Goal: Find specific page/section: Find specific page/section

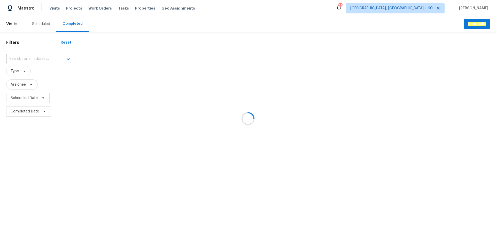
click at [33, 57] on div at bounding box center [248, 118] width 496 height 237
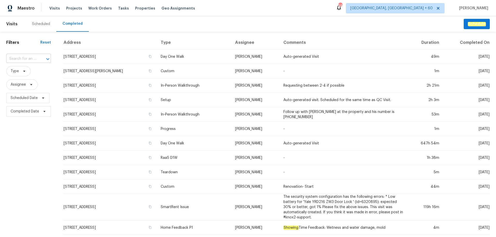
click at [37, 57] on div at bounding box center [43, 59] width 13 height 7
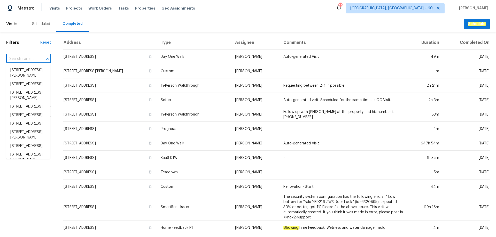
paste input "[STREET_ADDRESS][PERSON_NAME]"
type input "[STREET_ADDRESS][PERSON_NAME]"
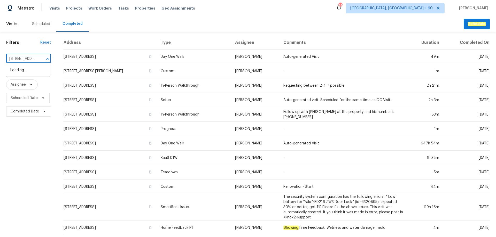
scroll to position [0, 44]
click at [32, 74] on li "[STREET_ADDRESS][PERSON_NAME]" at bounding box center [28, 73] width 44 height 14
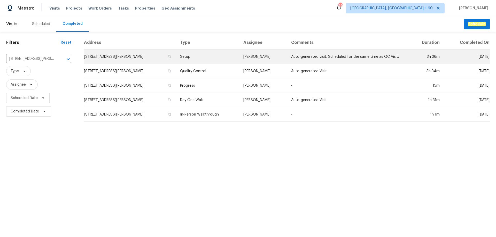
click at [196, 60] on td "Setup" at bounding box center [207, 57] width 63 height 14
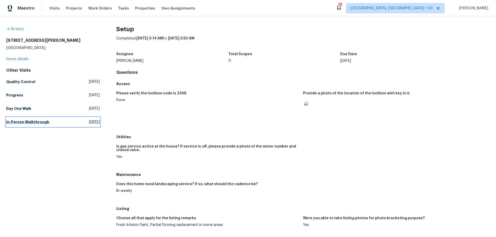
click at [20, 123] on h5 "In-Person Walkthrough" at bounding box center [27, 122] width 43 height 5
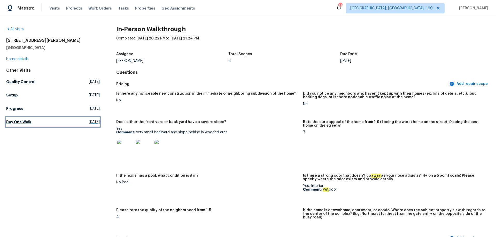
click at [18, 122] on h5 "Day One Walk" at bounding box center [18, 122] width 25 height 5
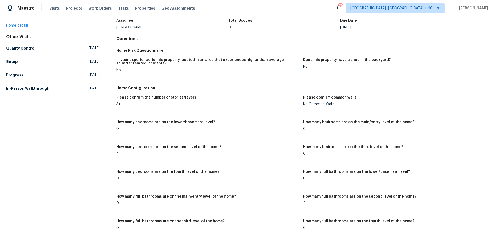
scroll to position [32, 0]
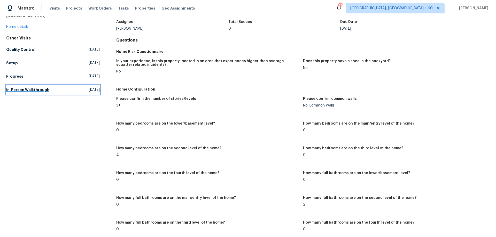
click at [34, 94] on link "In-Person Walkthrough [DATE]" at bounding box center [53, 89] width 94 height 9
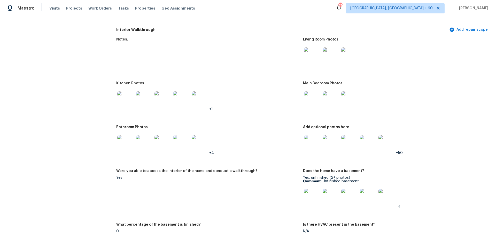
scroll to position [601, 0]
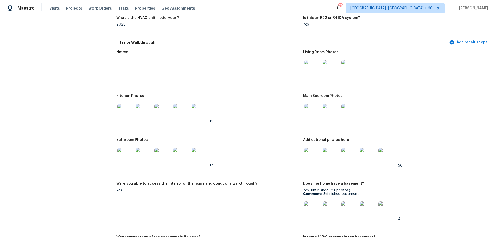
click at [307, 60] on img at bounding box center [312, 68] width 17 height 17
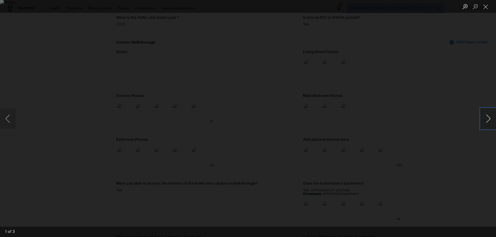
click at [489, 118] on button "Next image" at bounding box center [489, 119] width 16 height 21
click at [483, 77] on div "Lightbox" at bounding box center [248, 118] width 496 height 237
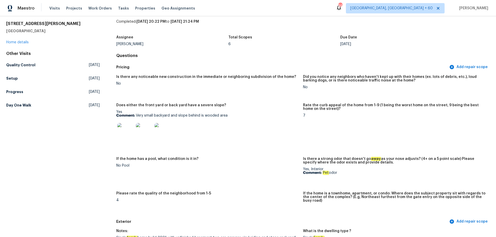
scroll to position [0, 0]
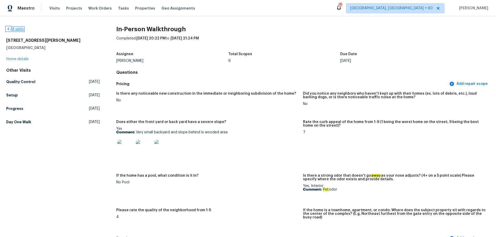
click at [15, 28] on link "All visits" at bounding box center [15, 29] width 18 height 4
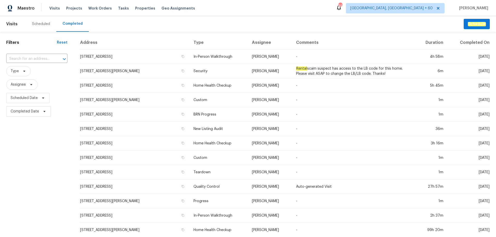
click at [31, 55] on div "​" at bounding box center [36, 58] width 61 height 11
click at [30, 57] on input "text" at bounding box center [29, 59] width 47 height 8
paste input "[STREET_ADDRESS]"
type input "[STREET_ADDRESS]"
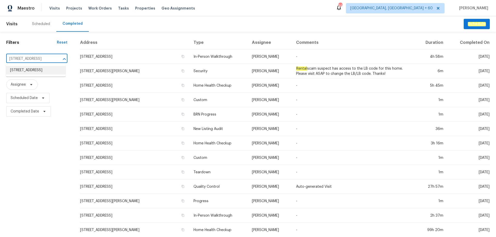
click at [30, 70] on li "[STREET_ADDRESS]" at bounding box center [36, 70] width 60 height 9
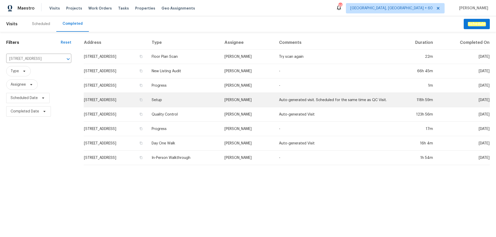
click at [209, 101] on td "Setup" at bounding box center [184, 100] width 73 height 14
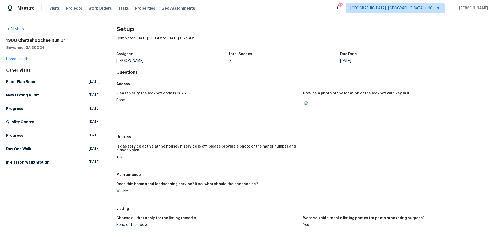
click at [170, 159] on div "Yes" at bounding box center [207, 157] width 183 height 4
click at [14, 149] on h5 "Day One Walk" at bounding box center [18, 148] width 25 height 5
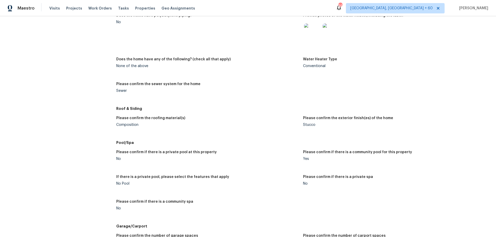
scroll to position [749, 0]
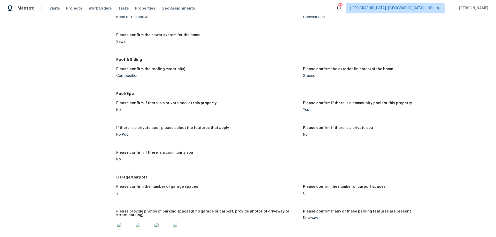
click at [313, 115] on figure "Please confirm if there is a community pool for this property Yes" at bounding box center [396, 111] width 187 height 19
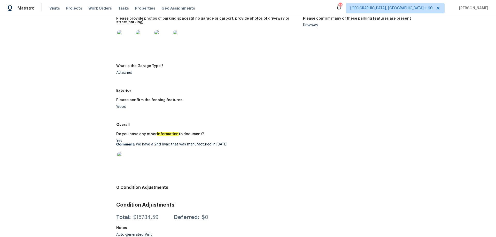
scroll to position [949, 0]
